Goal: Task Accomplishment & Management: Manage account settings

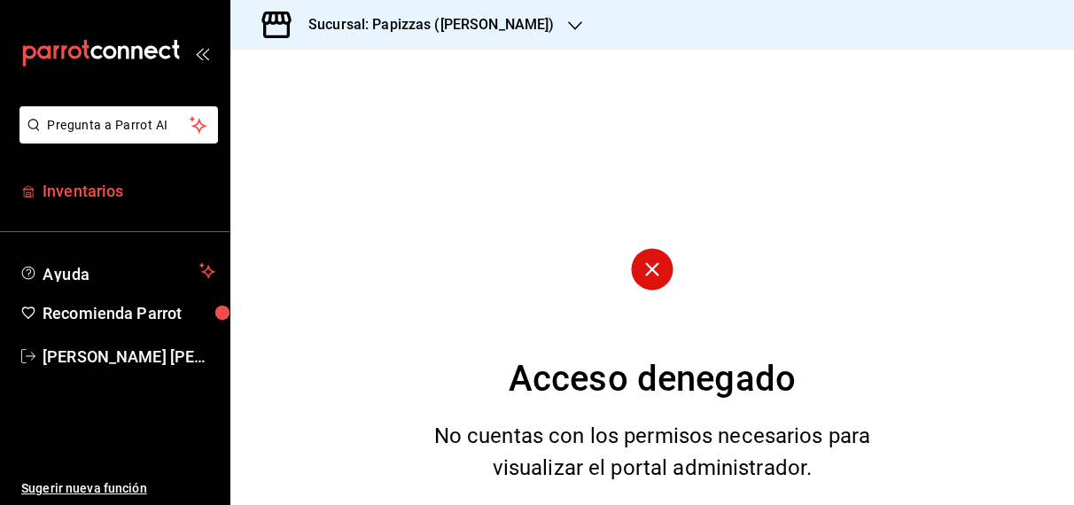
drag, startPoint x: 66, startPoint y: 188, endPoint x: 43, endPoint y: 188, distance: 22.1
click at [43, 188] on span "Inventarios" at bounding box center [129, 191] width 173 height 24
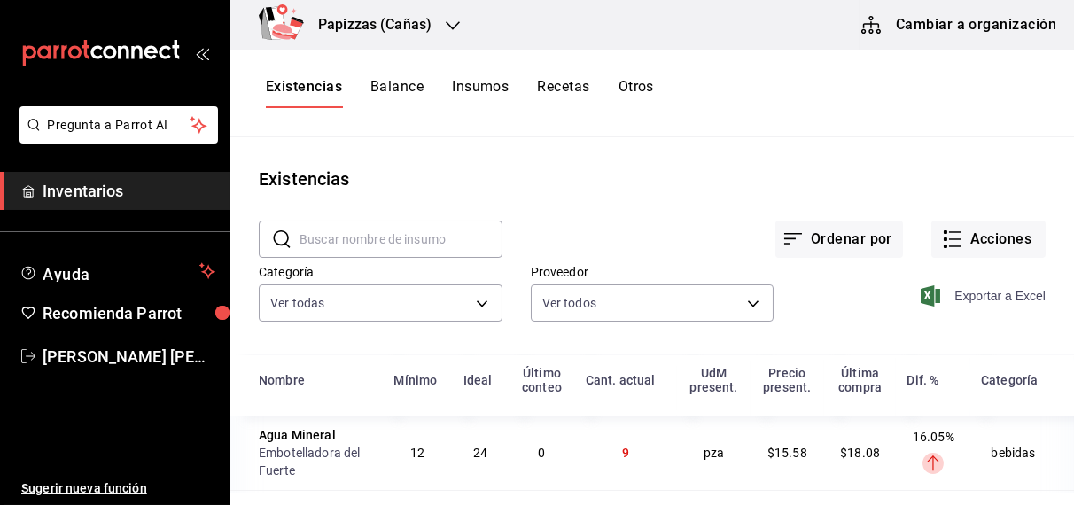
click at [959, 292] on span "Exportar a Excel" at bounding box center [984, 295] width 121 height 21
click at [624, 88] on button "Otros" at bounding box center [635, 93] width 35 height 30
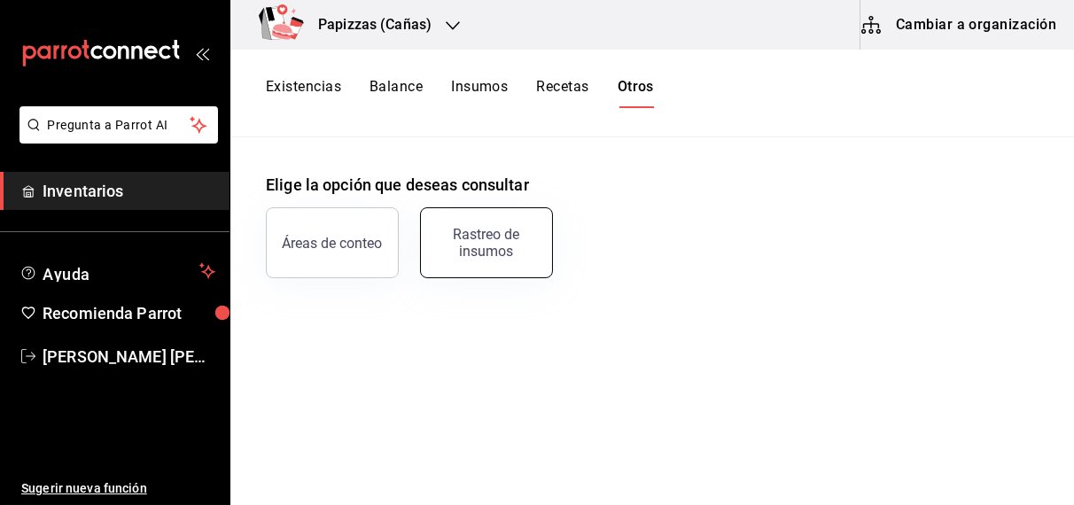
click at [493, 257] on div "Rastreo de insumos" at bounding box center [486, 243] width 110 height 34
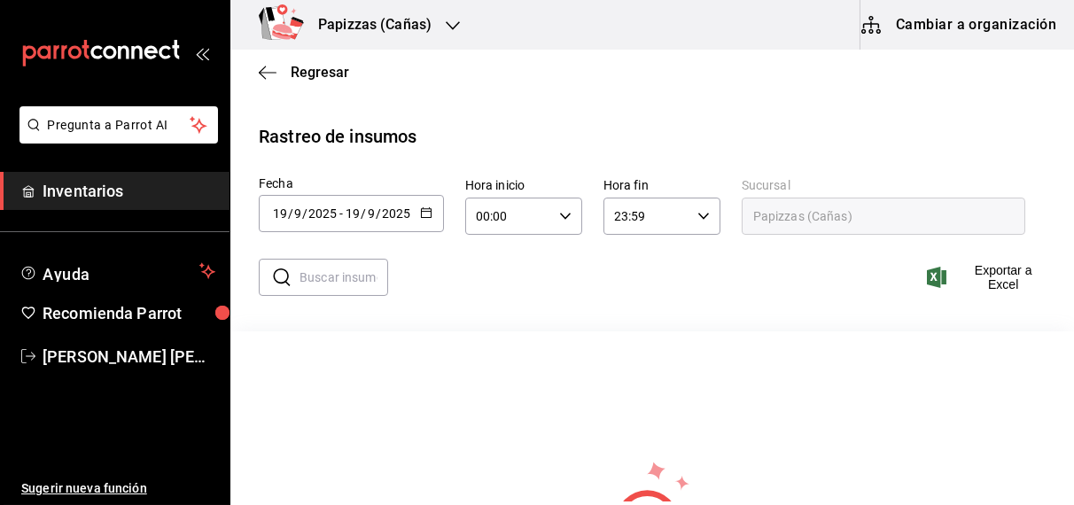
click at [423, 214] on icon "button" at bounding box center [426, 212] width 12 height 12
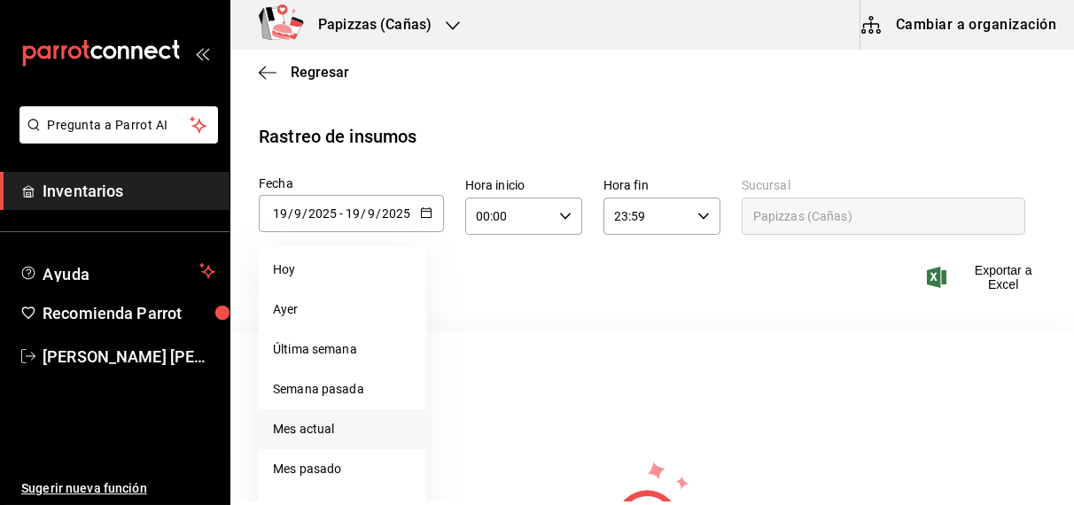
click at [308, 438] on li "Mes actual" at bounding box center [342, 429] width 167 height 40
type input "[DATE]"
type input "1"
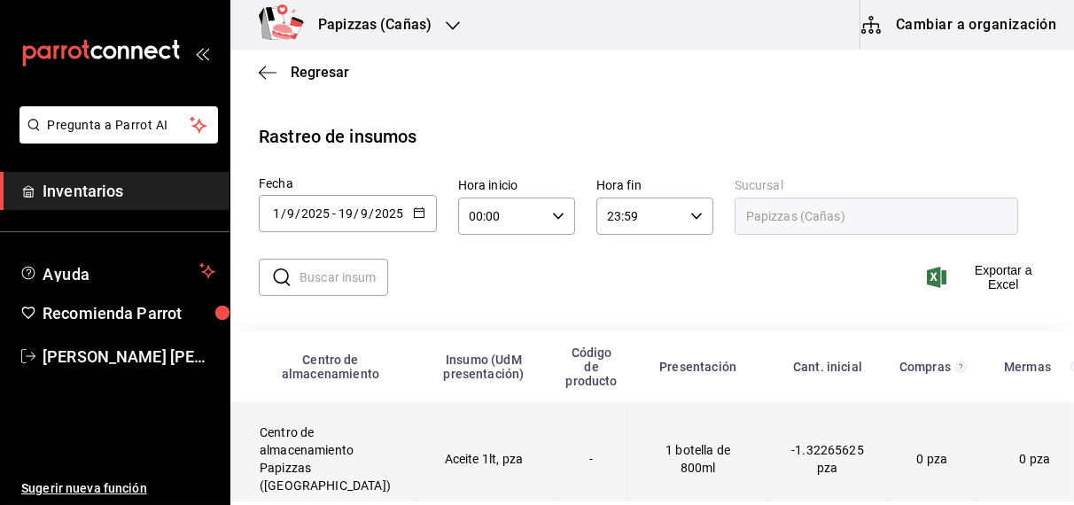
click at [420, 460] on td "Aceite 1lt, pza" at bounding box center [483, 459] width 143 height 114
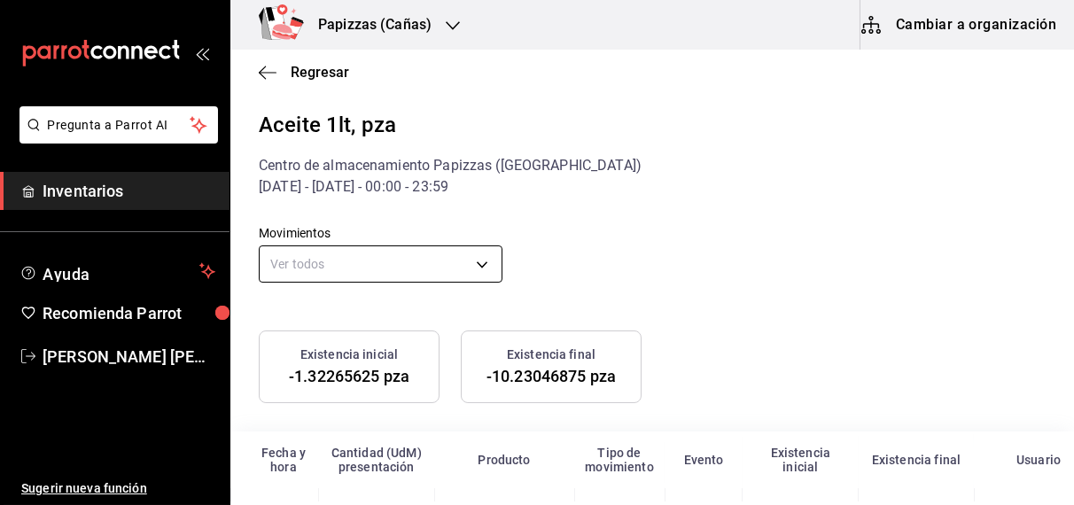
click at [387, 263] on body "Pregunta a Parrot AI Inventarios Ayuda Recomienda Parrot [PERSON_NAME] [PERSON_…" at bounding box center [537, 250] width 1074 height 501
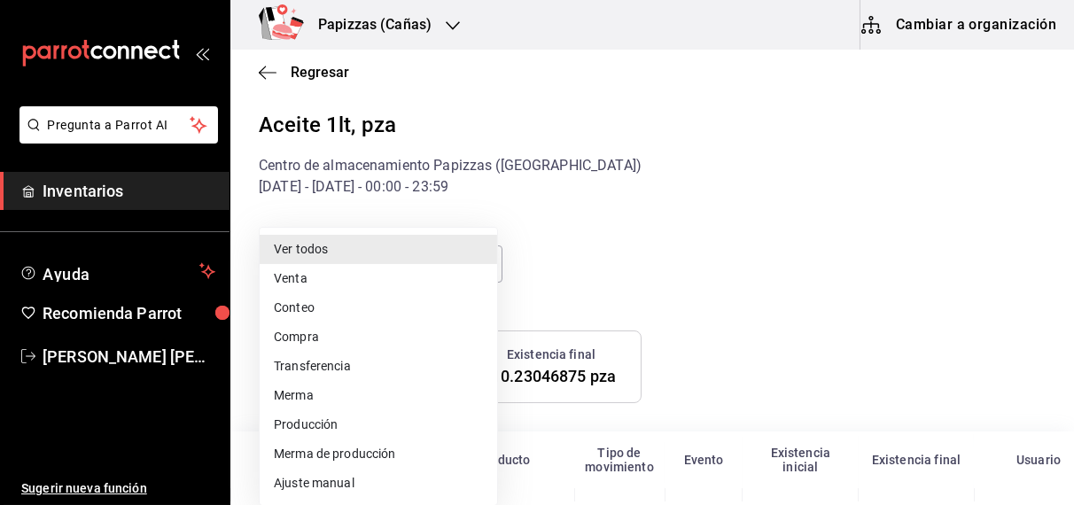
click at [328, 489] on li "Ajuste manual" at bounding box center [378, 483] width 237 height 29
type input "MANUAL_ADJUSTMENT"
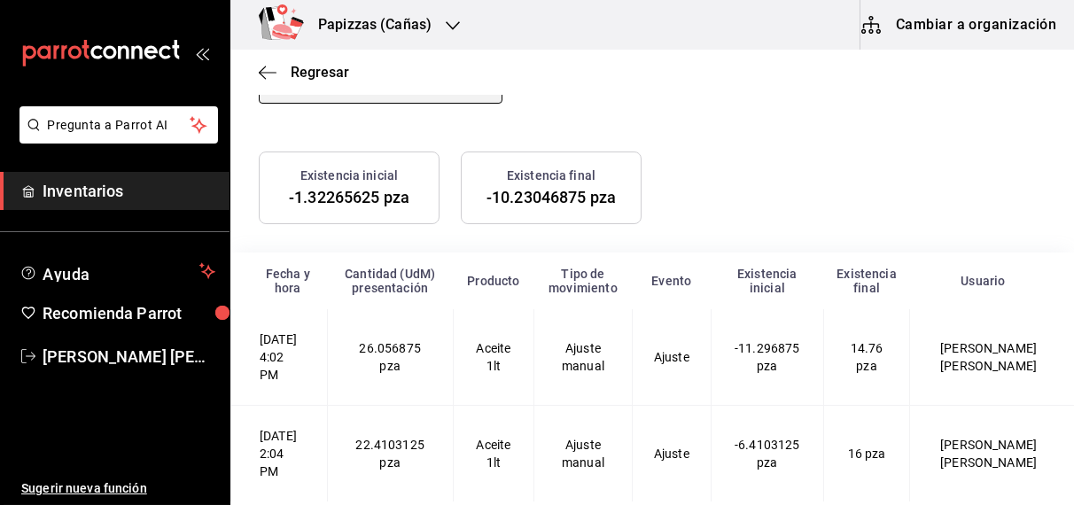
scroll to position [214, 0]
click at [314, 74] on span "Regresar" at bounding box center [320, 72] width 58 height 17
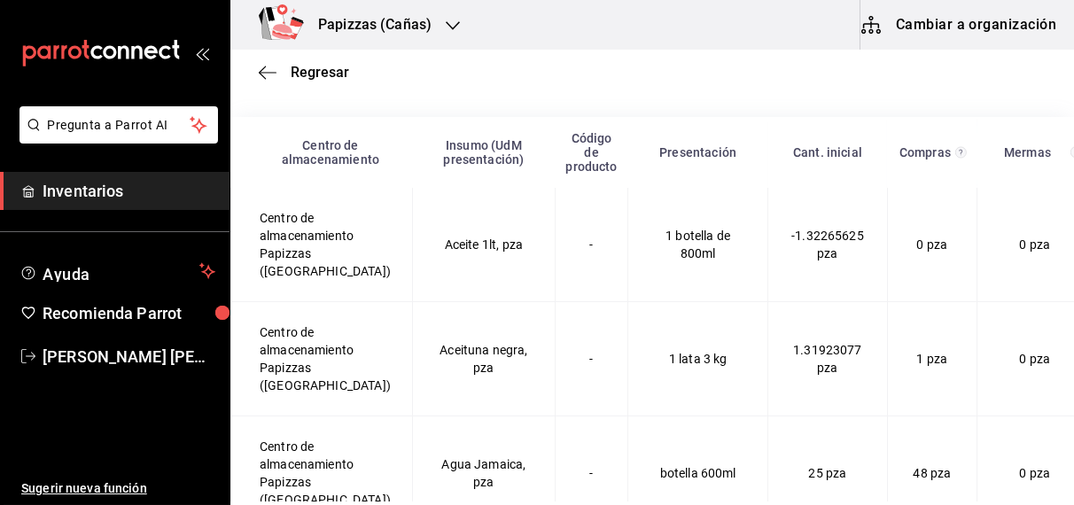
click at [314, 74] on span "Regresar" at bounding box center [320, 72] width 58 height 17
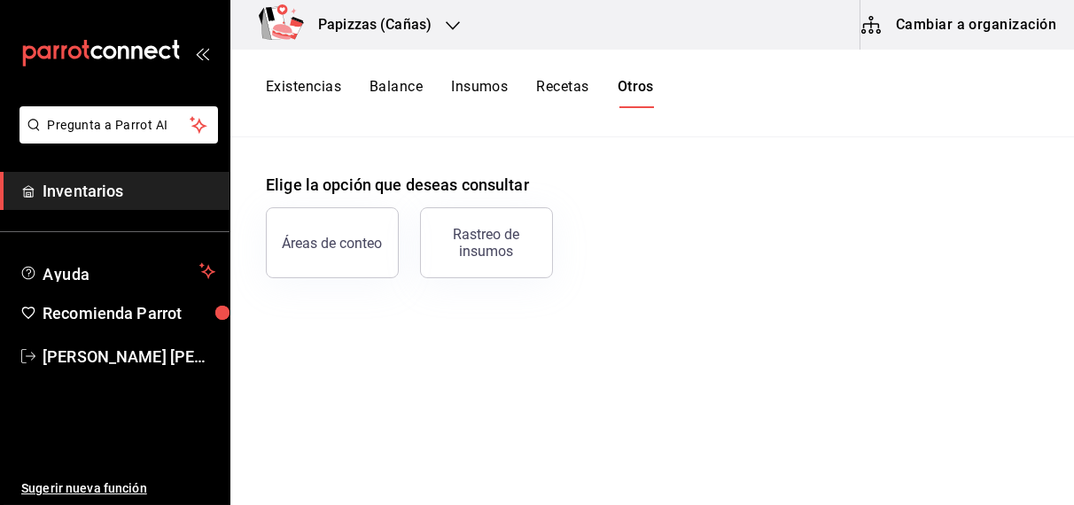
click at [395, 89] on button "Balance" at bounding box center [395, 93] width 53 height 30
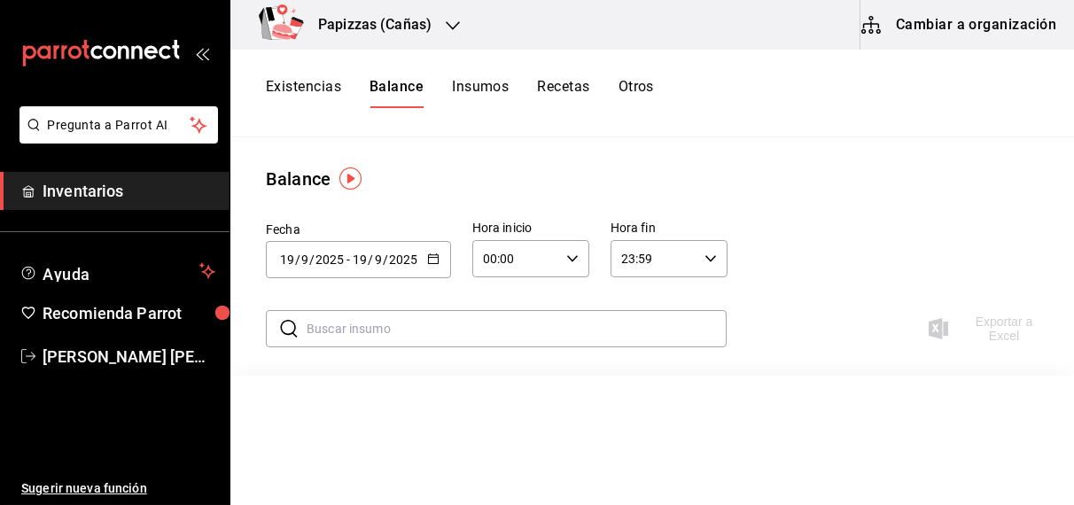
click at [433, 264] on button "button" at bounding box center [433, 259] width 12 height 15
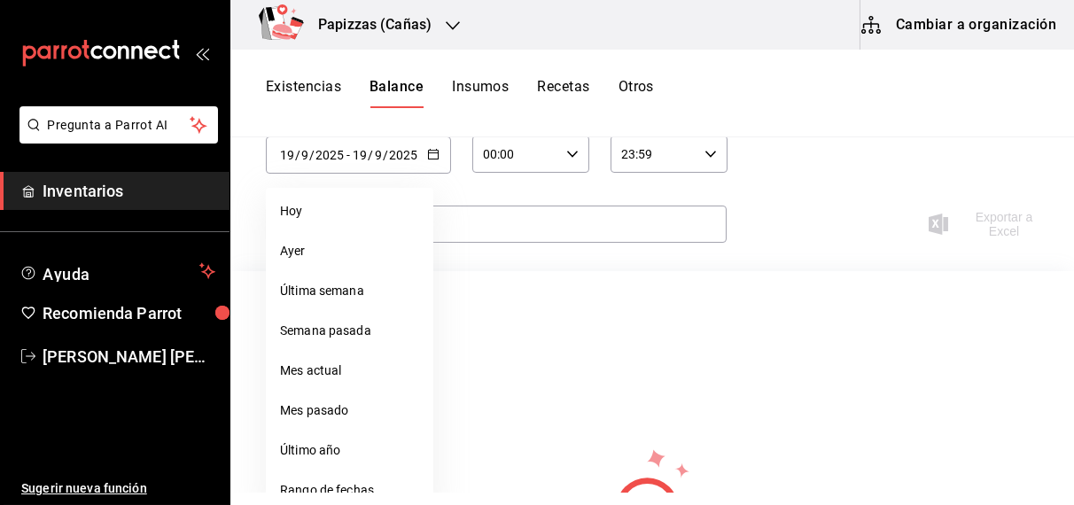
scroll to position [129, 0]
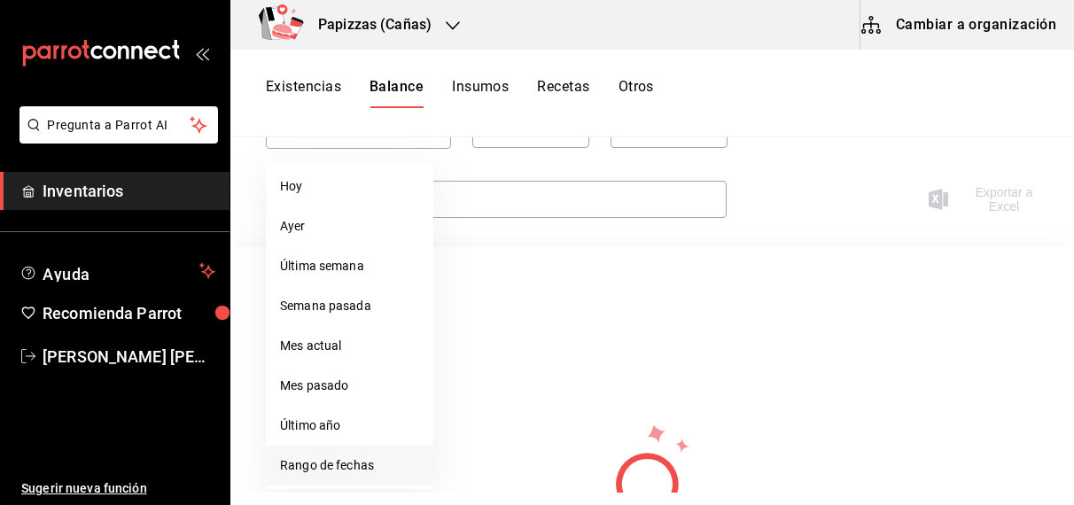
click at [346, 473] on li "Rango de fechas" at bounding box center [349, 466] width 167 height 40
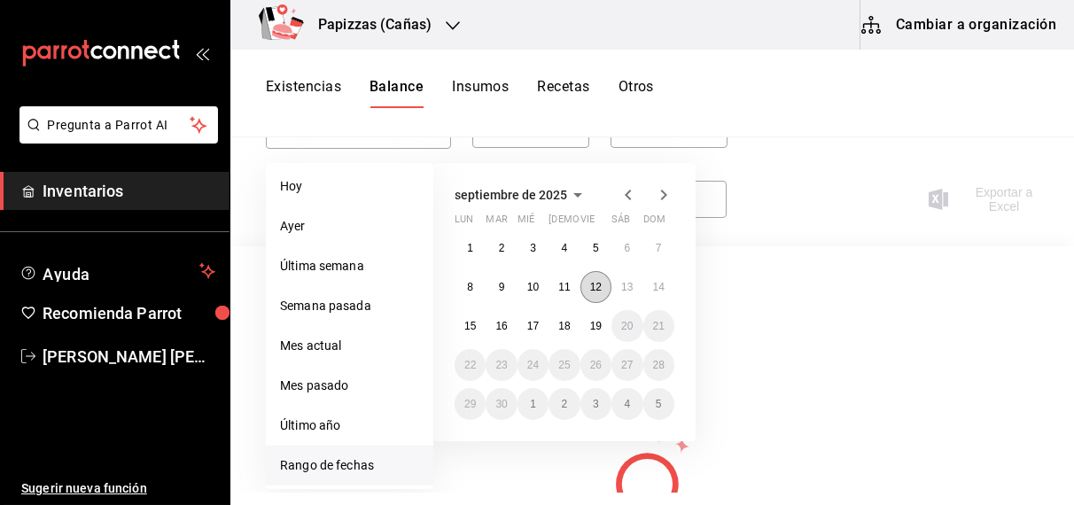
click at [595, 285] on abbr "12" at bounding box center [596, 287] width 12 height 12
click at [595, 330] on abbr "19" at bounding box center [596, 326] width 12 height 12
type input "[DATE]"
type input "12"
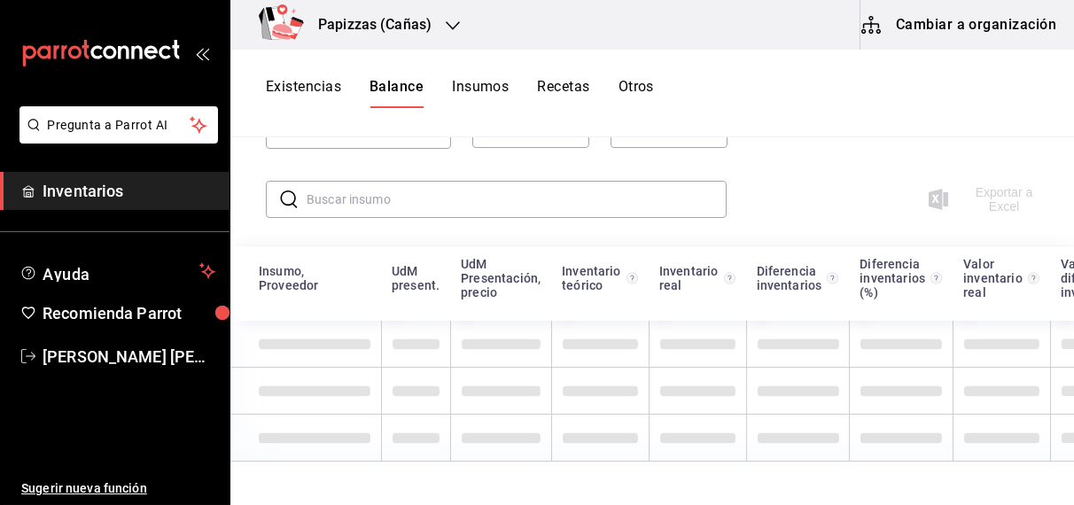
scroll to position [0, 0]
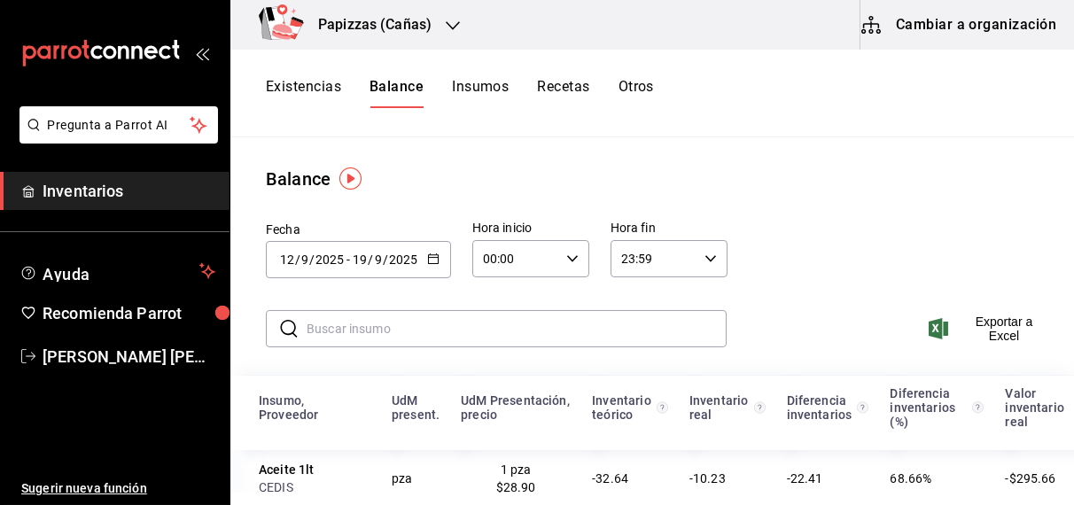
click at [570, 256] on icon "button" at bounding box center [572, 258] width 12 height 12
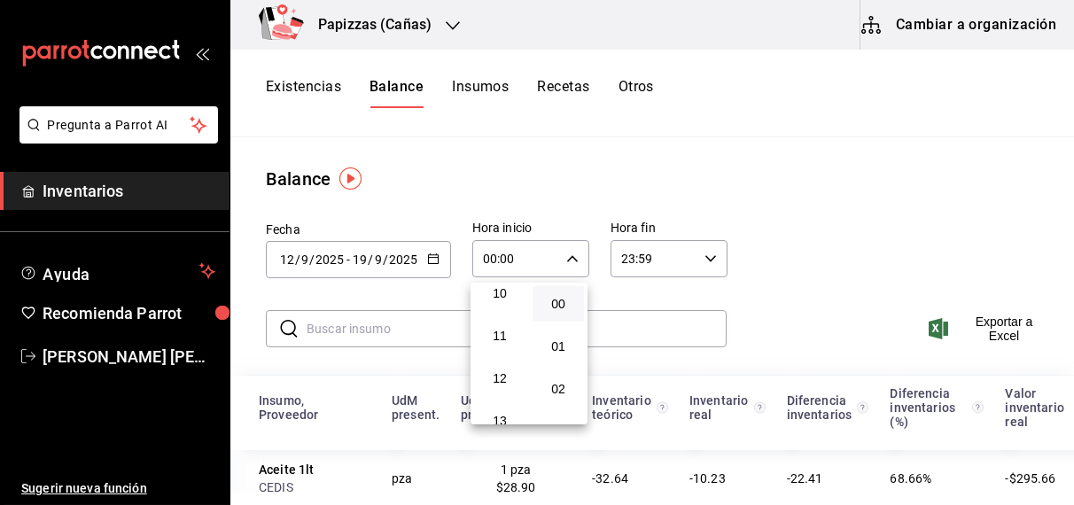
scroll to position [451, 0]
click at [503, 365] on span "12" at bounding box center [500, 363] width 30 height 14
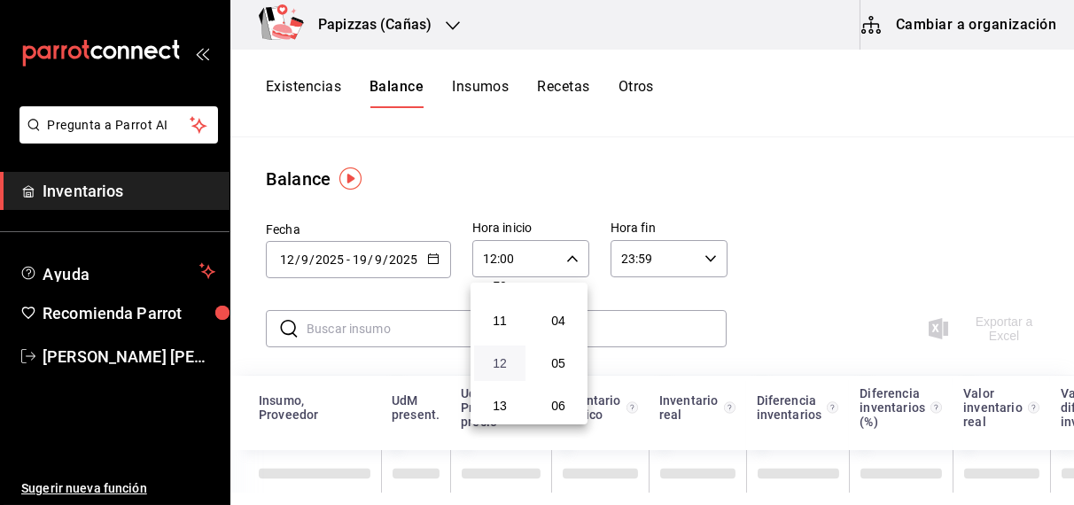
scroll to position [159, 0]
click at [561, 362] on span "05" at bounding box center [558, 357] width 30 height 14
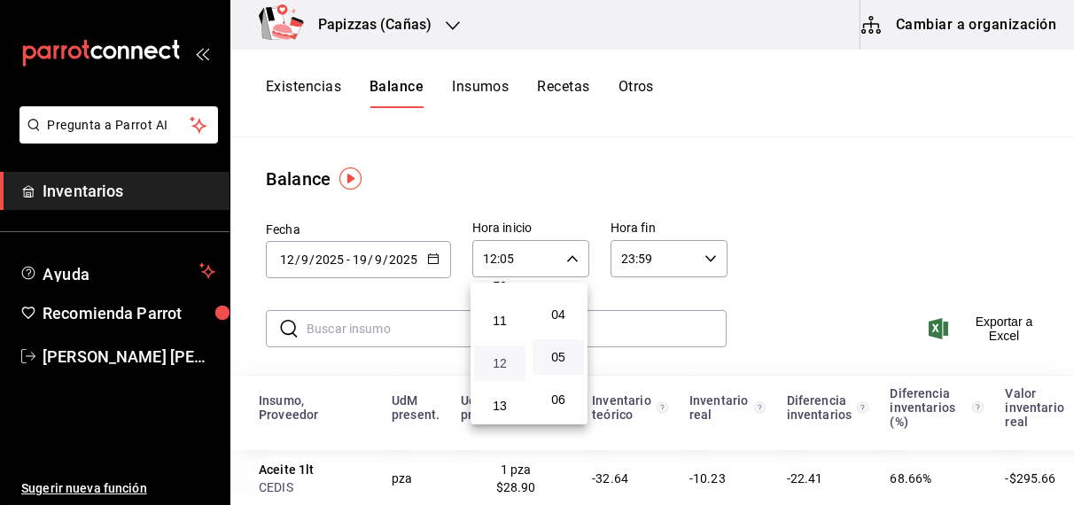
click at [506, 369] on span "12" at bounding box center [500, 363] width 30 height 14
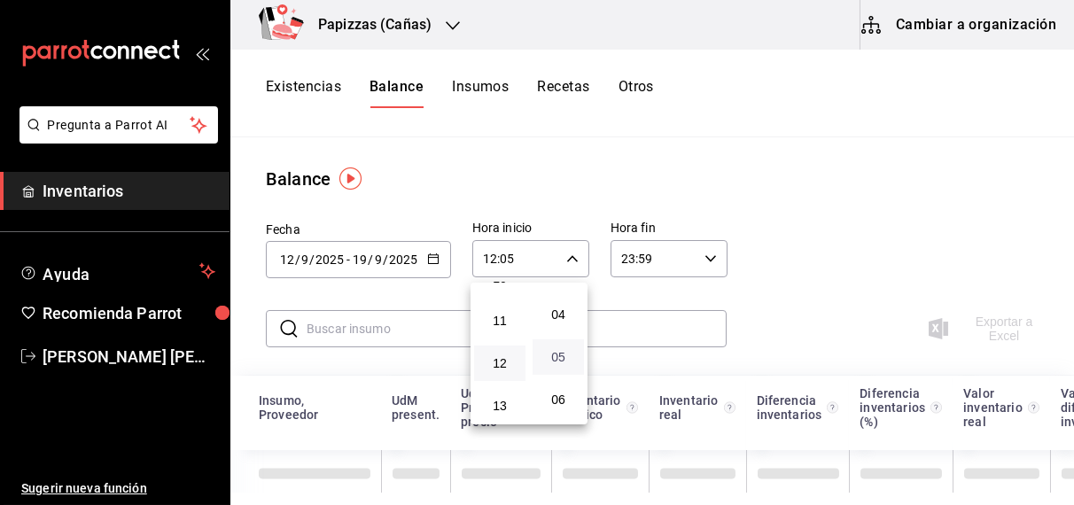
click at [565, 361] on span "05" at bounding box center [558, 357] width 30 height 14
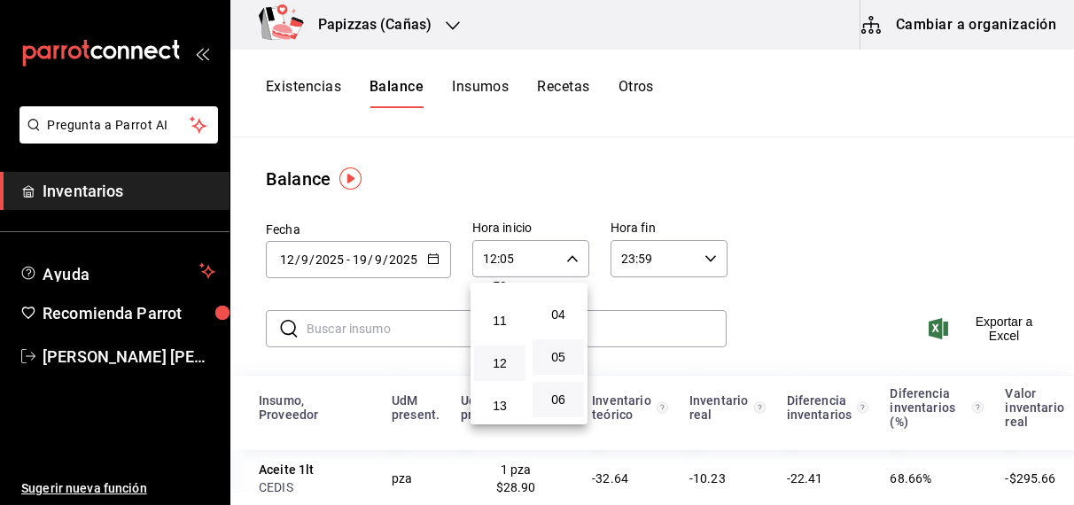
click at [560, 390] on button "06" at bounding box center [557, 399] width 51 height 35
click at [498, 400] on button "13" at bounding box center [499, 405] width 51 height 35
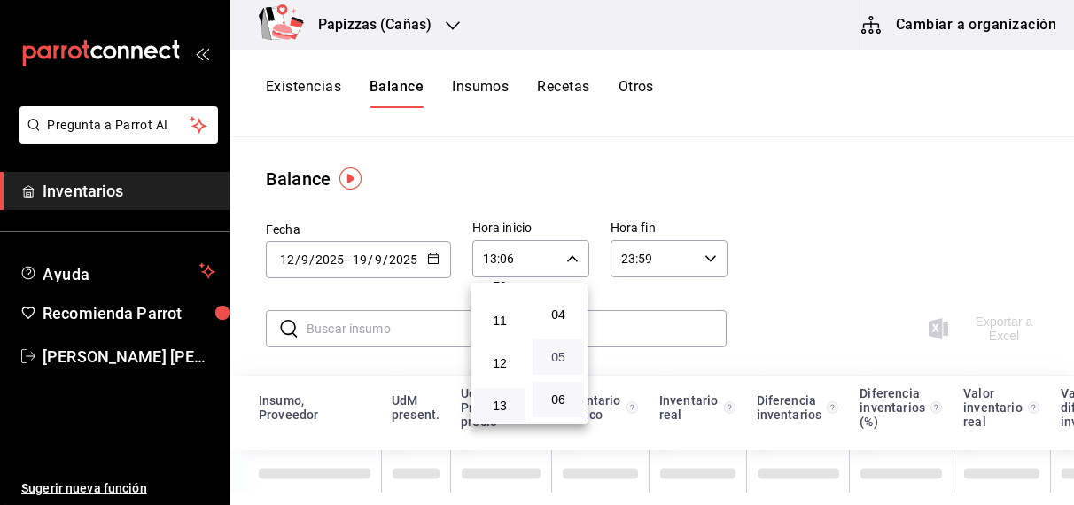
click at [564, 352] on span "05" at bounding box center [558, 357] width 30 height 14
type input "13:05"
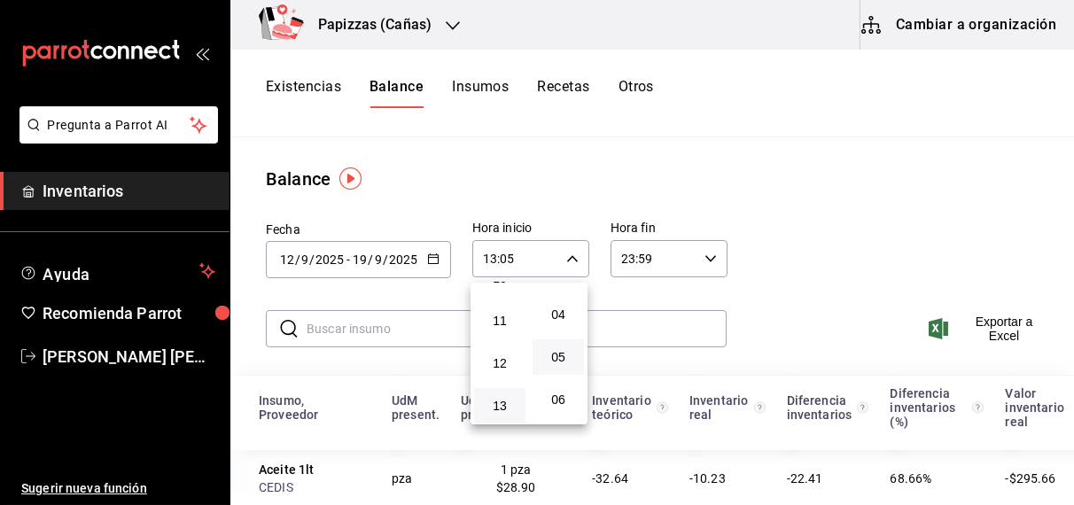
click at [641, 79] on div at bounding box center [537, 252] width 1074 height 505
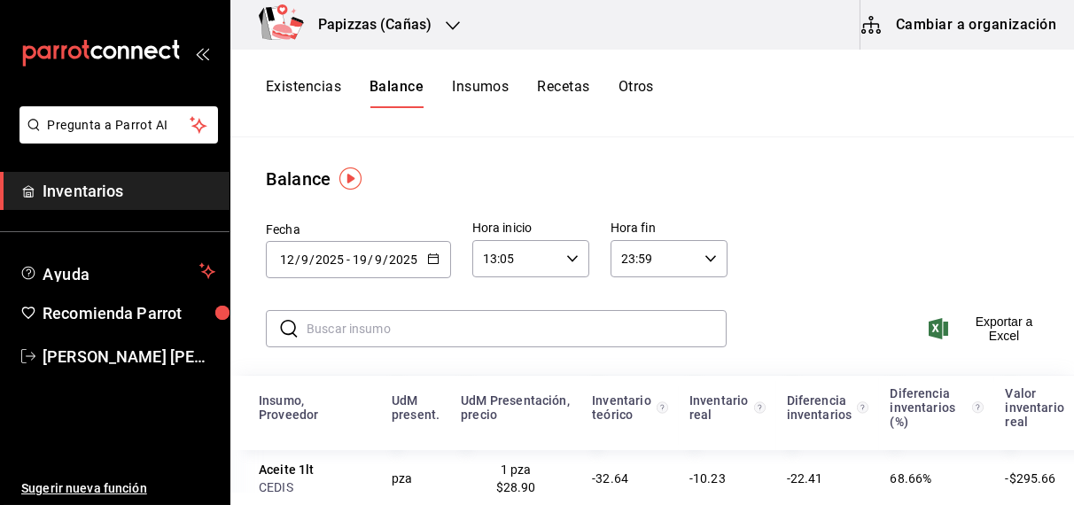
click at [643, 91] on button "Otros" at bounding box center [635, 93] width 35 height 30
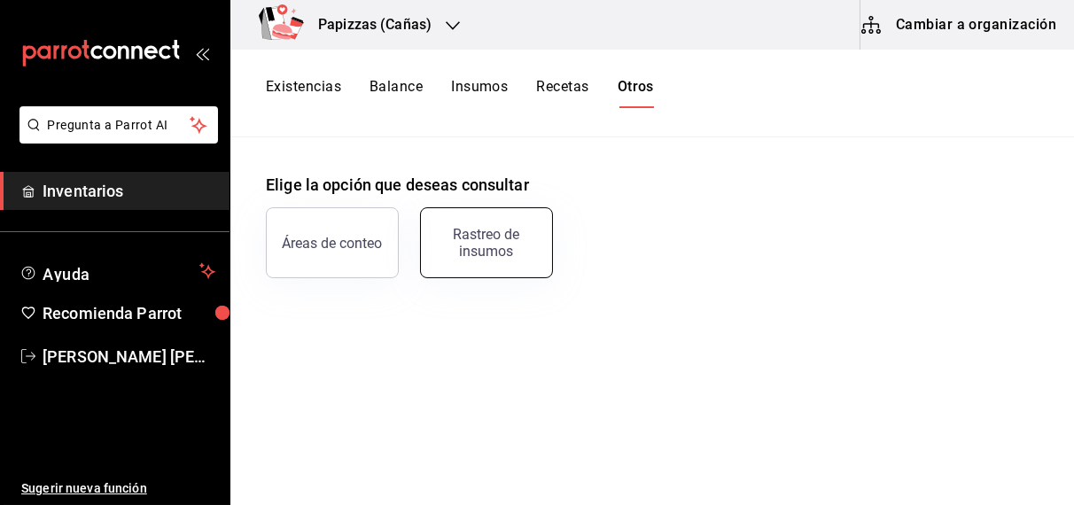
click at [489, 245] on div "Rastreo de insumos" at bounding box center [486, 243] width 110 height 34
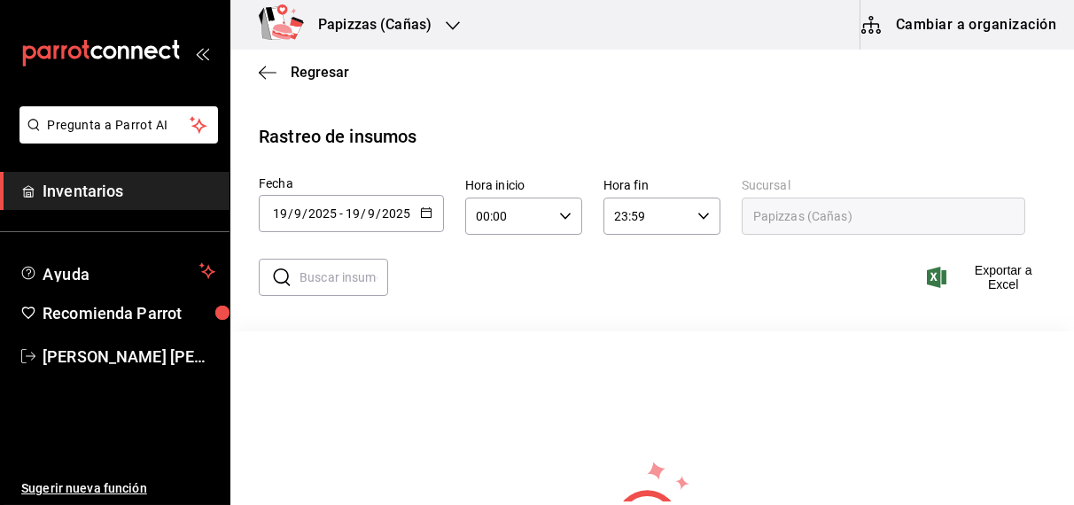
click at [420, 214] on icon "button" at bounding box center [426, 212] width 12 height 12
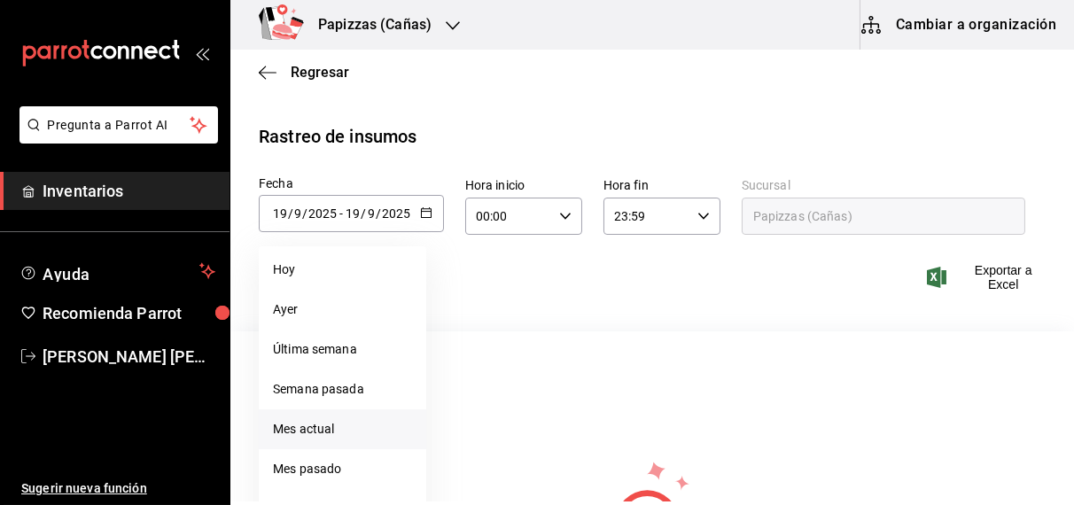
click at [295, 428] on li "Mes actual" at bounding box center [342, 429] width 167 height 40
type input "[DATE]"
type input "1"
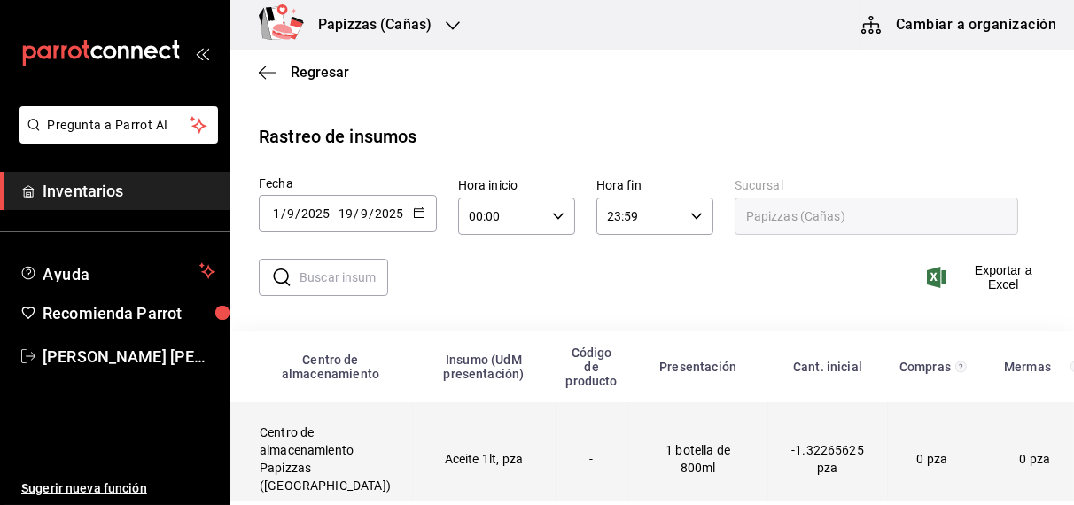
click at [433, 467] on td "Aceite 1lt, pza" at bounding box center [483, 459] width 143 height 114
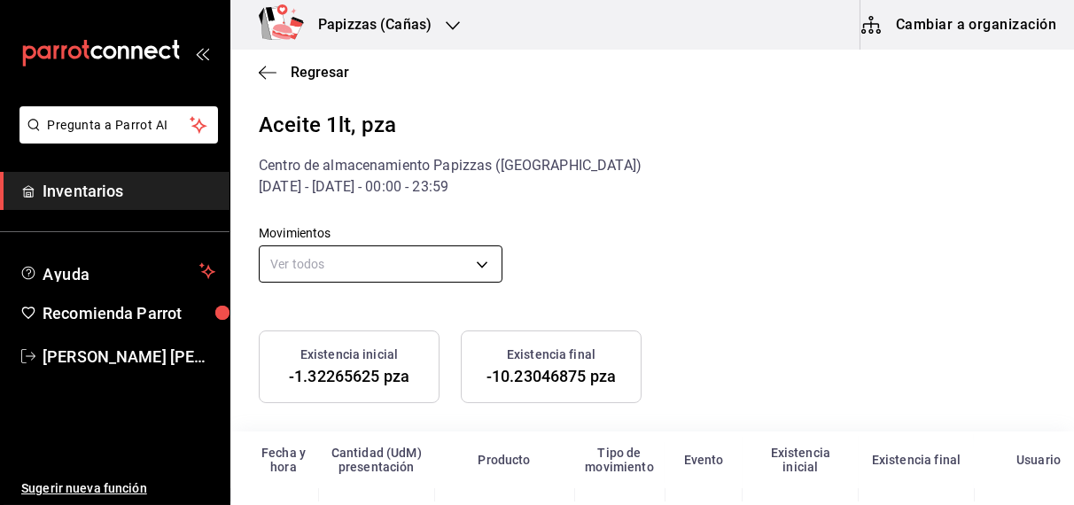
click at [475, 268] on body "Pregunta a Parrot AI Inventarios Ayuda Recomienda Parrot [PERSON_NAME] [PERSON_…" at bounding box center [537, 250] width 1074 height 501
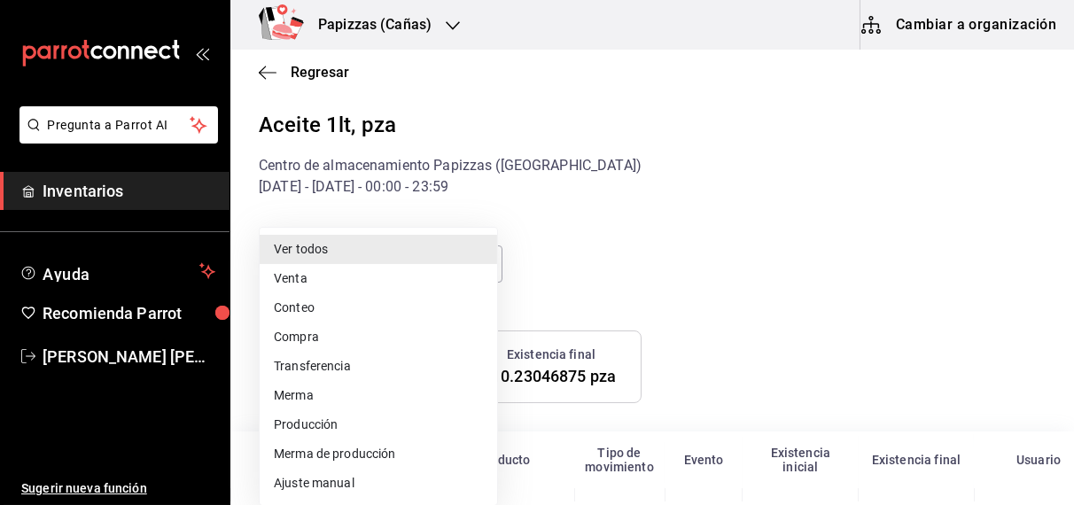
click at [345, 493] on li "Ajuste manual" at bounding box center [378, 483] width 237 height 29
type input "MANUAL_ADJUSTMENT"
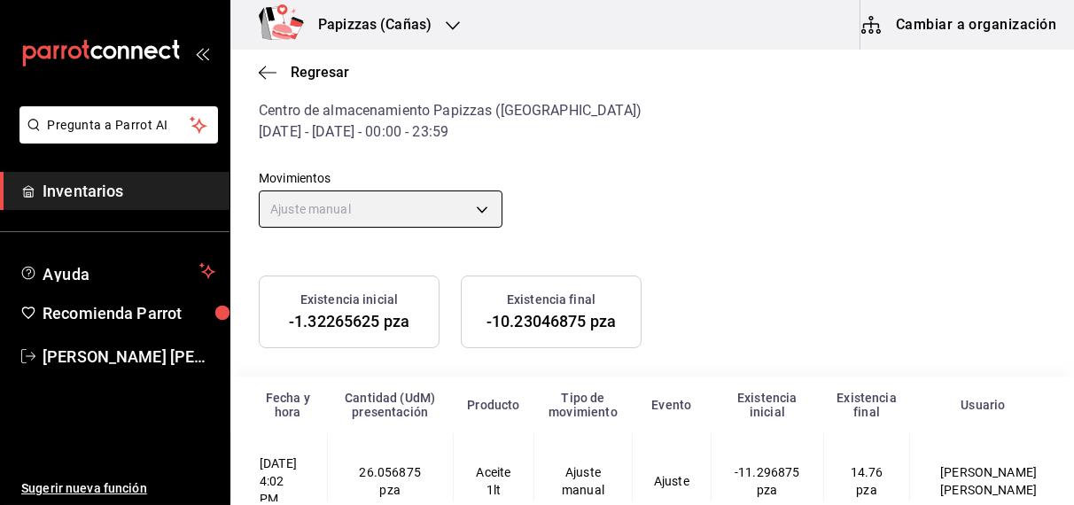
scroll to position [214, 0]
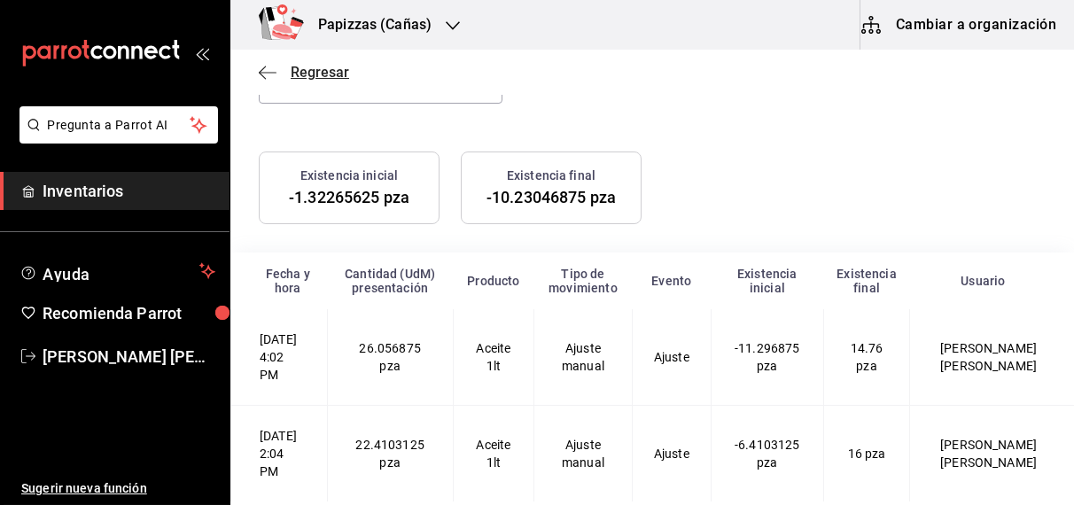
click at [312, 74] on span "Regresar" at bounding box center [320, 72] width 58 height 17
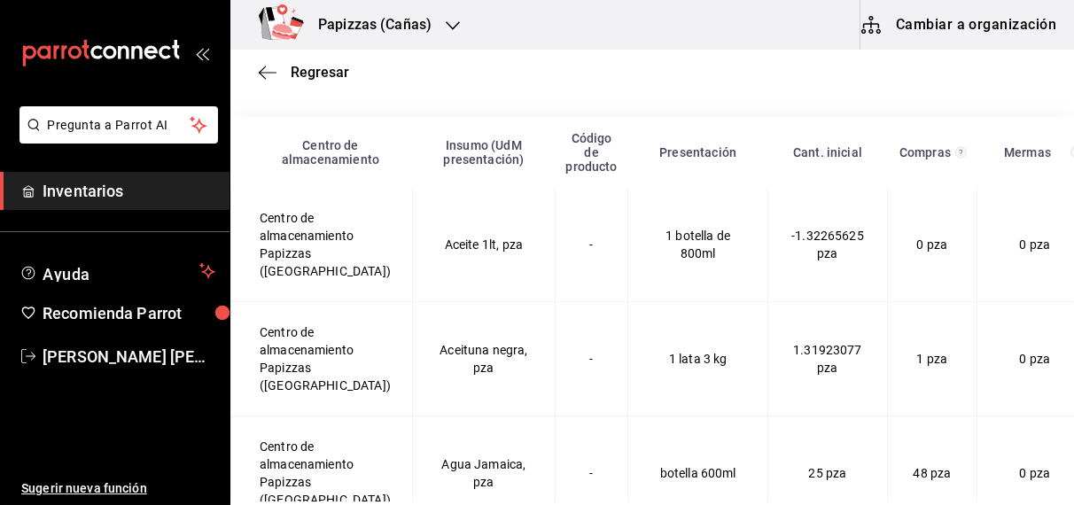
click at [312, 74] on span "Regresar" at bounding box center [320, 72] width 58 height 17
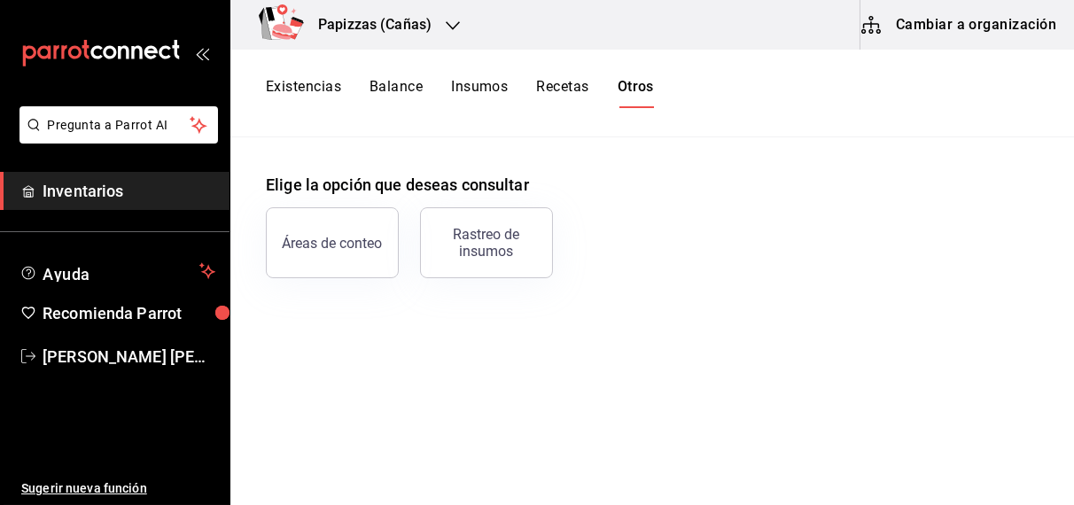
click at [408, 86] on button "Balance" at bounding box center [395, 93] width 53 height 30
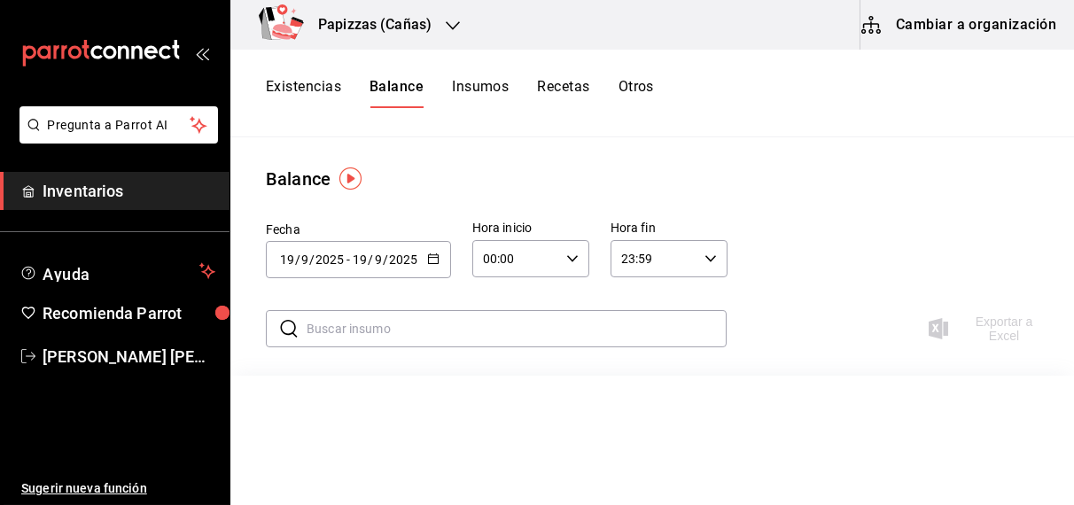
click at [430, 258] on icon "button" at bounding box center [433, 258] width 12 height 12
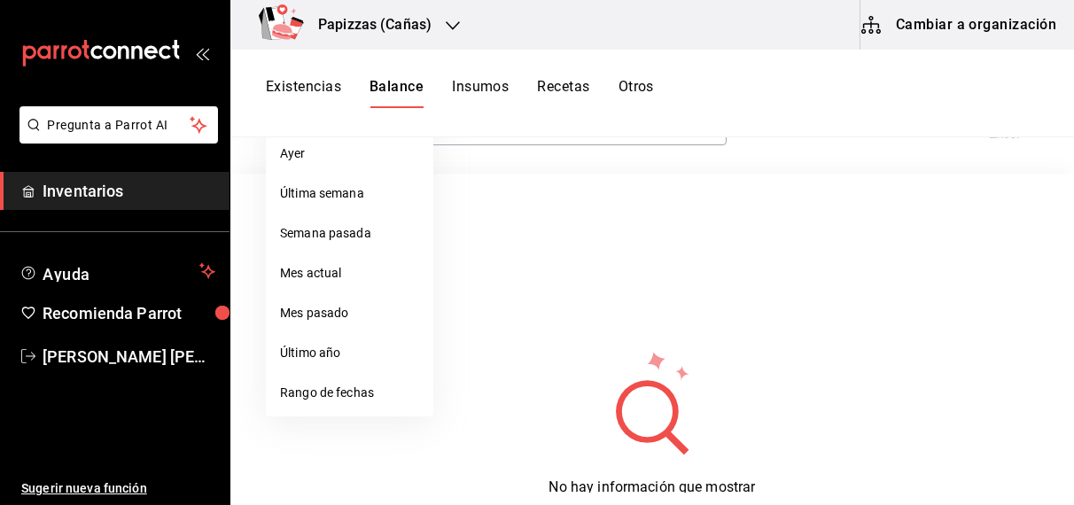
scroll to position [205, 0]
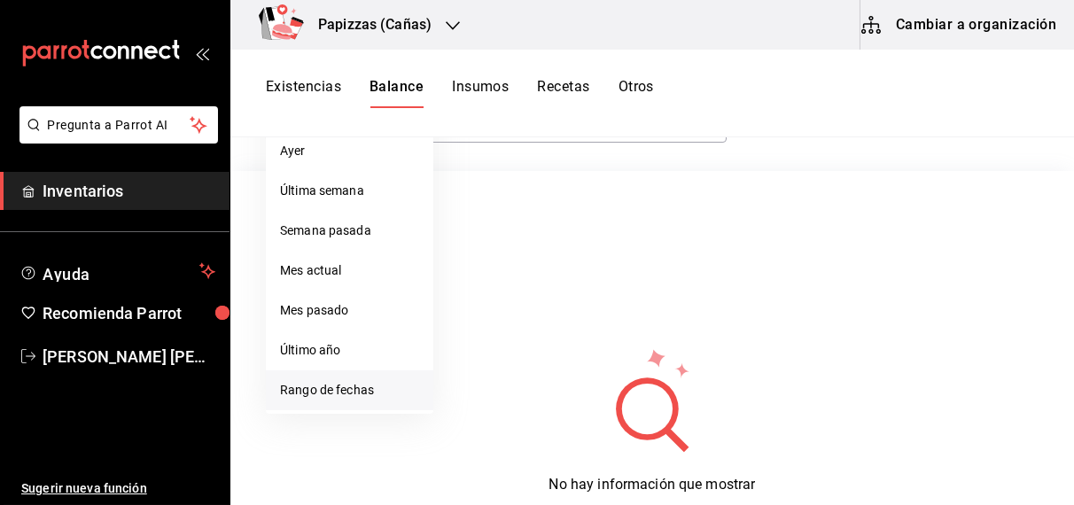
click at [346, 391] on li "Rango de fechas" at bounding box center [349, 390] width 167 height 40
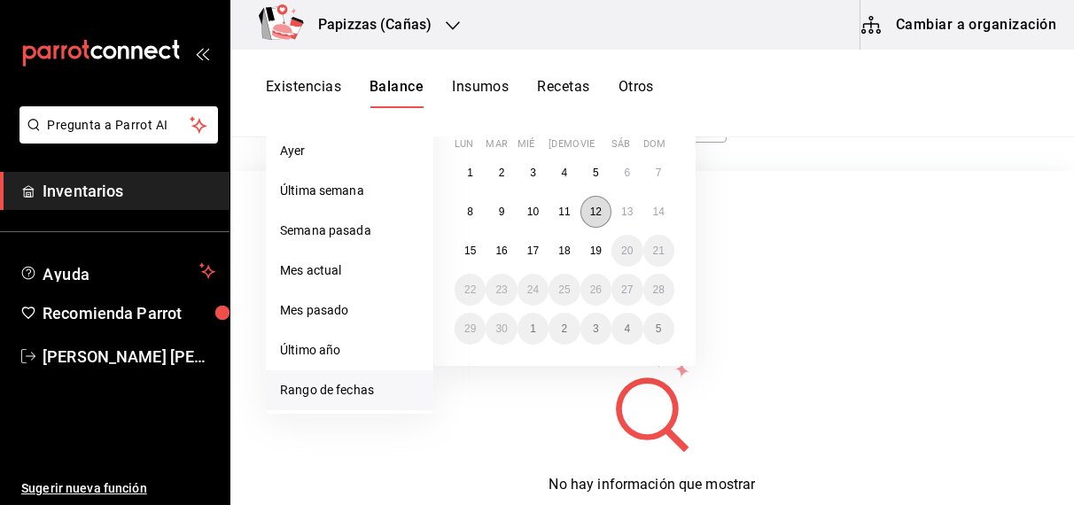
click at [599, 206] on abbr "12" at bounding box center [596, 212] width 12 height 12
click at [601, 255] on abbr "19" at bounding box center [596, 250] width 12 height 12
type input "[DATE]"
type input "12"
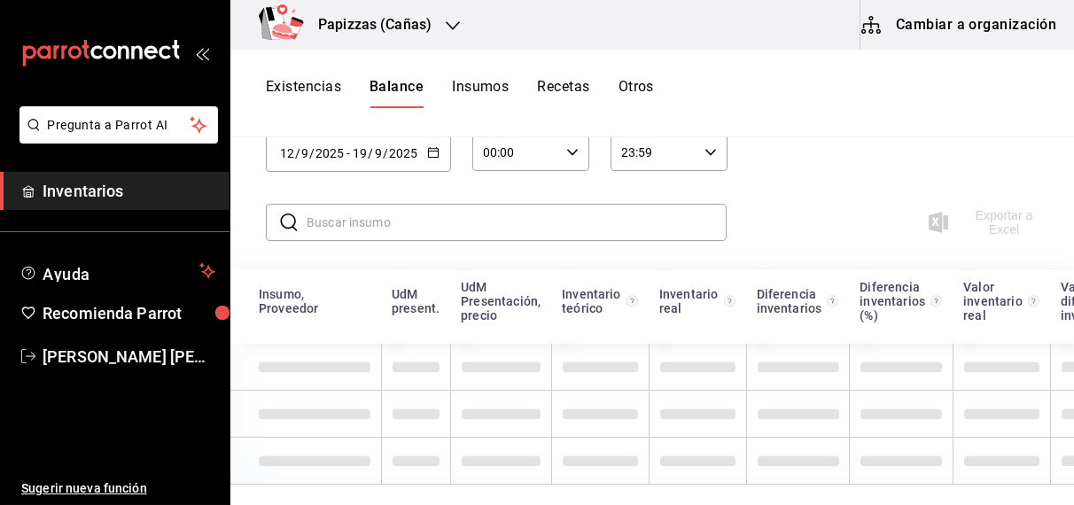
scroll to position [72, 0]
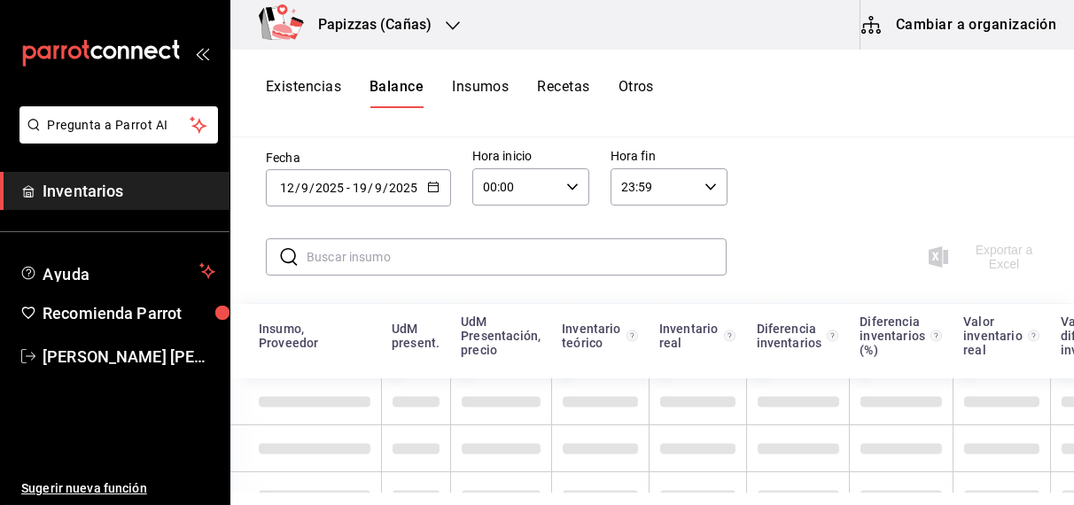
click at [570, 184] on icon "button" at bounding box center [572, 187] width 12 height 12
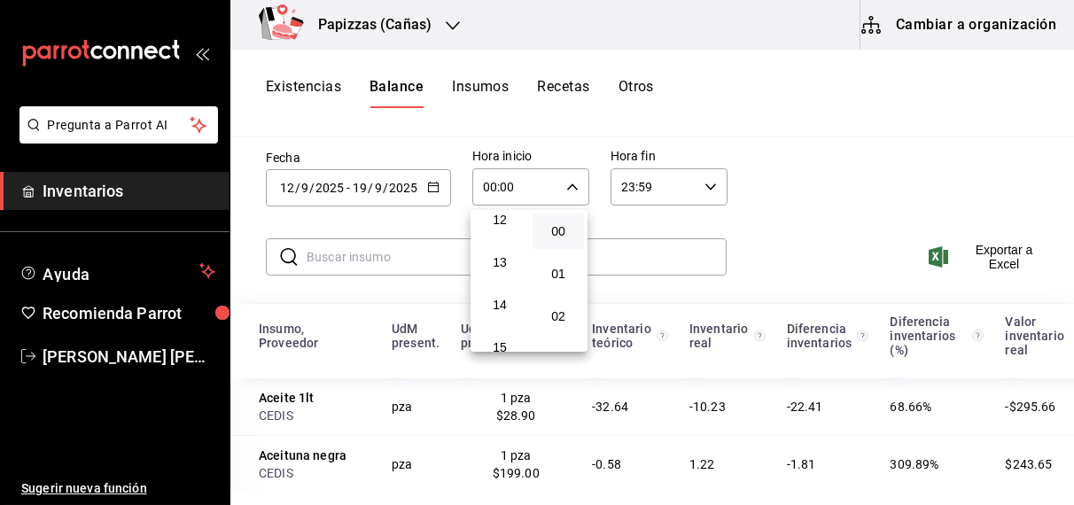
scroll to position [529, 0]
click at [500, 303] on span "14" at bounding box center [500, 298] width 30 height 14
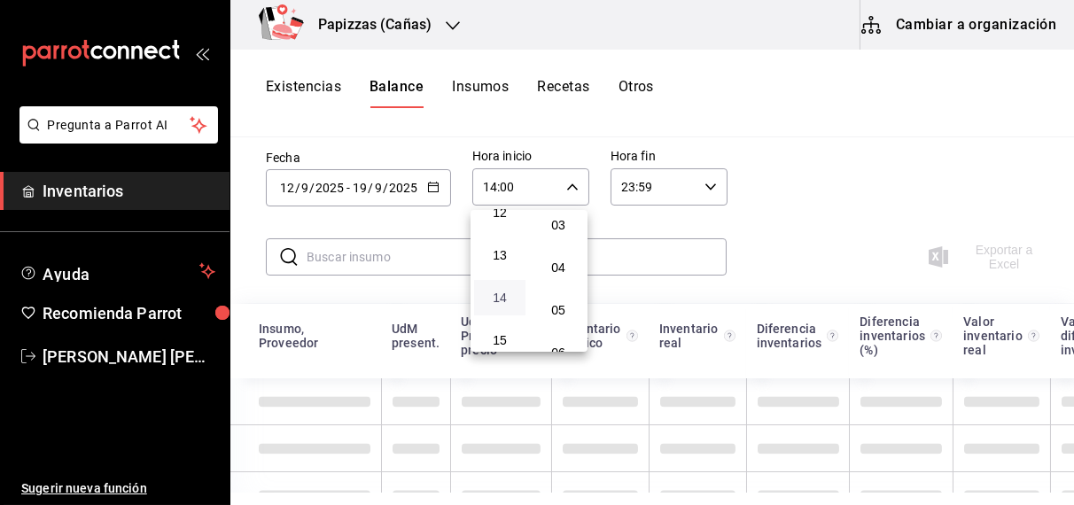
scroll to position [142, 0]
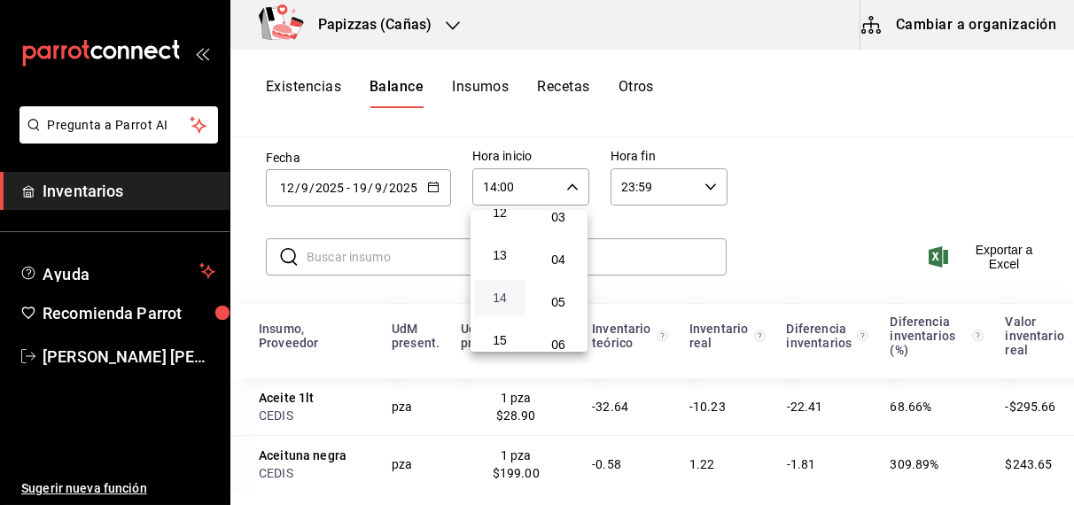
click at [562, 306] on span "05" at bounding box center [558, 302] width 30 height 14
type input "14:05"
click at [977, 176] on div at bounding box center [537, 252] width 1074 height 505
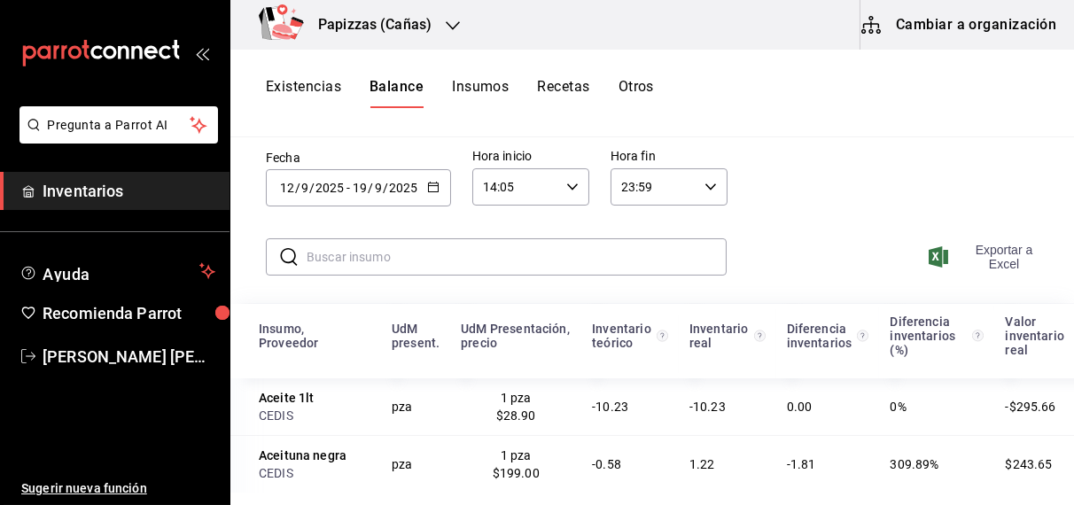
click at [995, 250] on span "Exportar a Excel" at bounding box center [988, 257] width 113 height 28
